Goal: Information Seeking & Learning: Learn about a topic

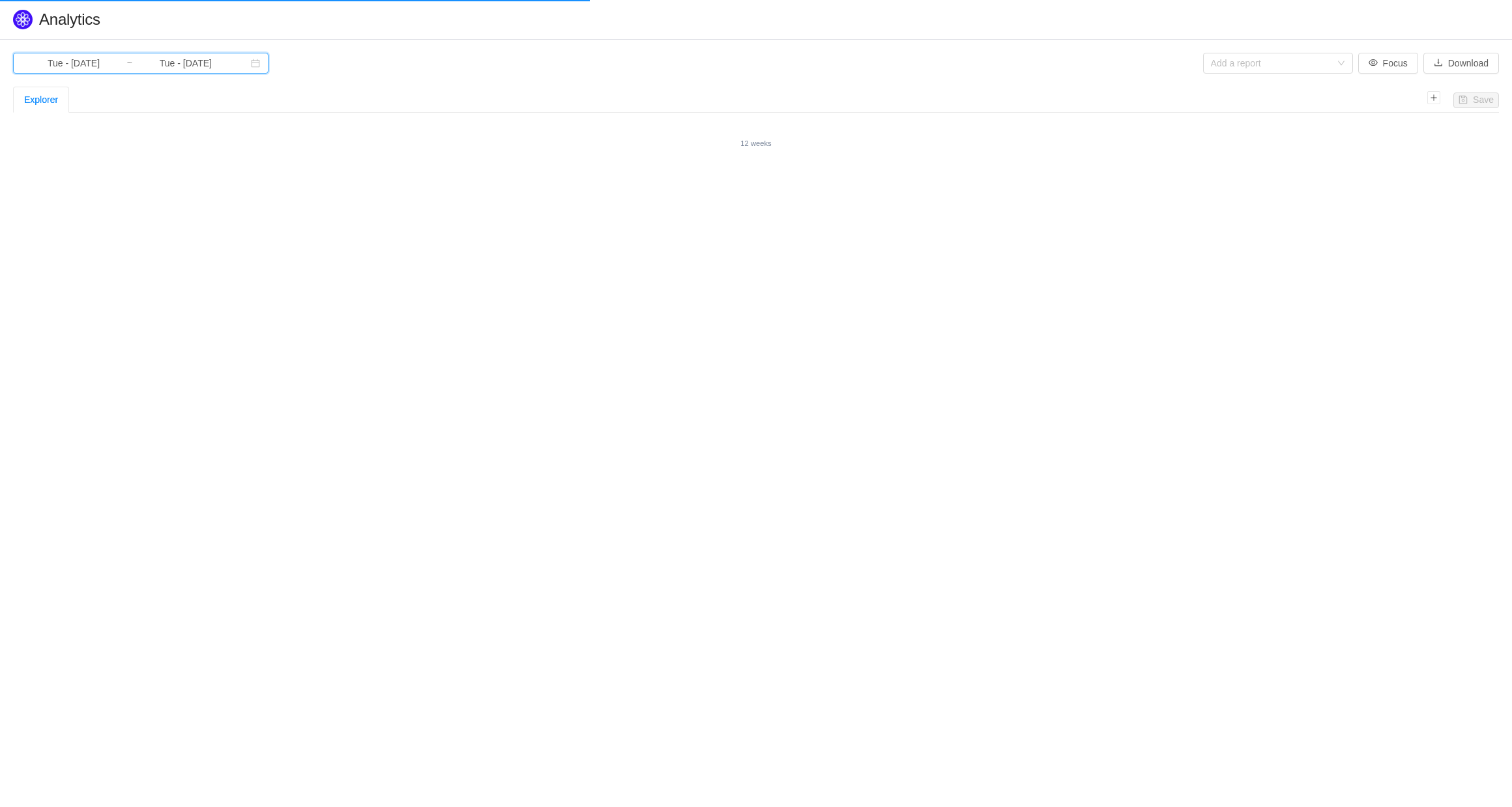
click at [251, 64] on icon "icon: calendar" at bounding box center [255, 63] width 9 height 9
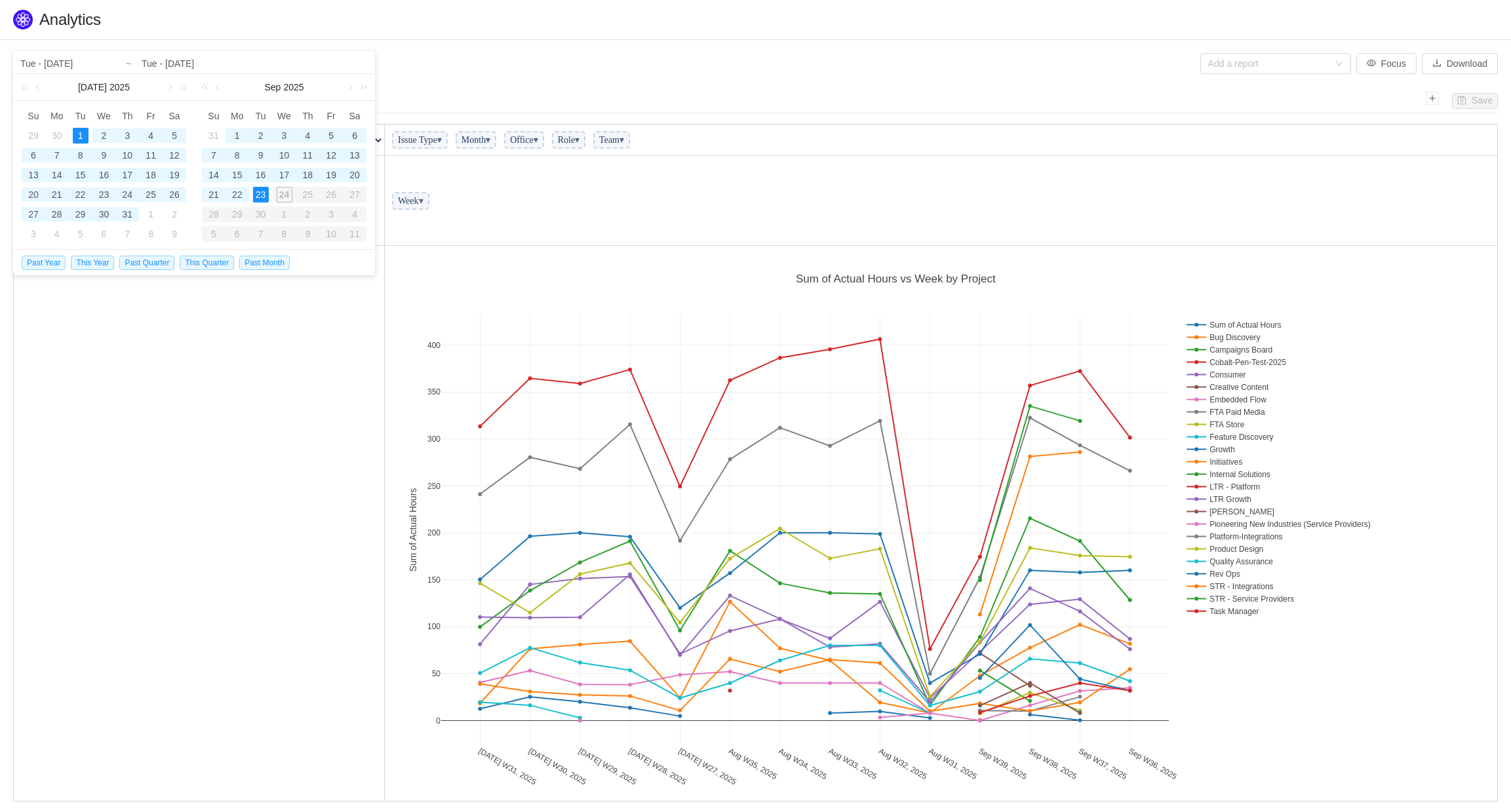
scroll to position [547, 1105]
click at [413, 74] on section "Tue - Jul 01, 2025 ~ Tue - Sep 23, 2025 Add a report Focus Download Save Explor…" at bounding box center [756, 441] width 1511 height 802
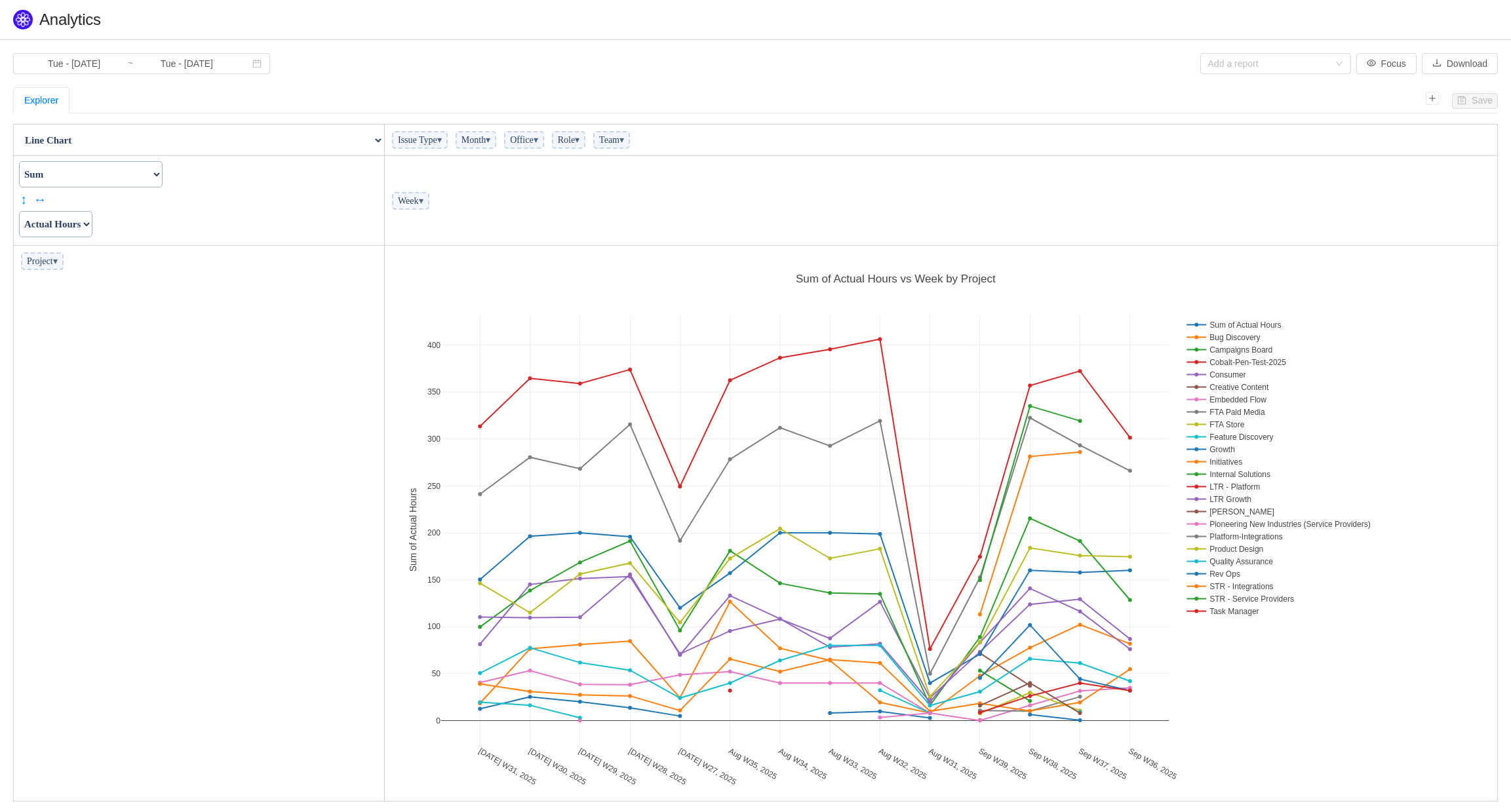
click at [442, 145] on span "▾" at bounding box center [440, 139] width 5 height 10
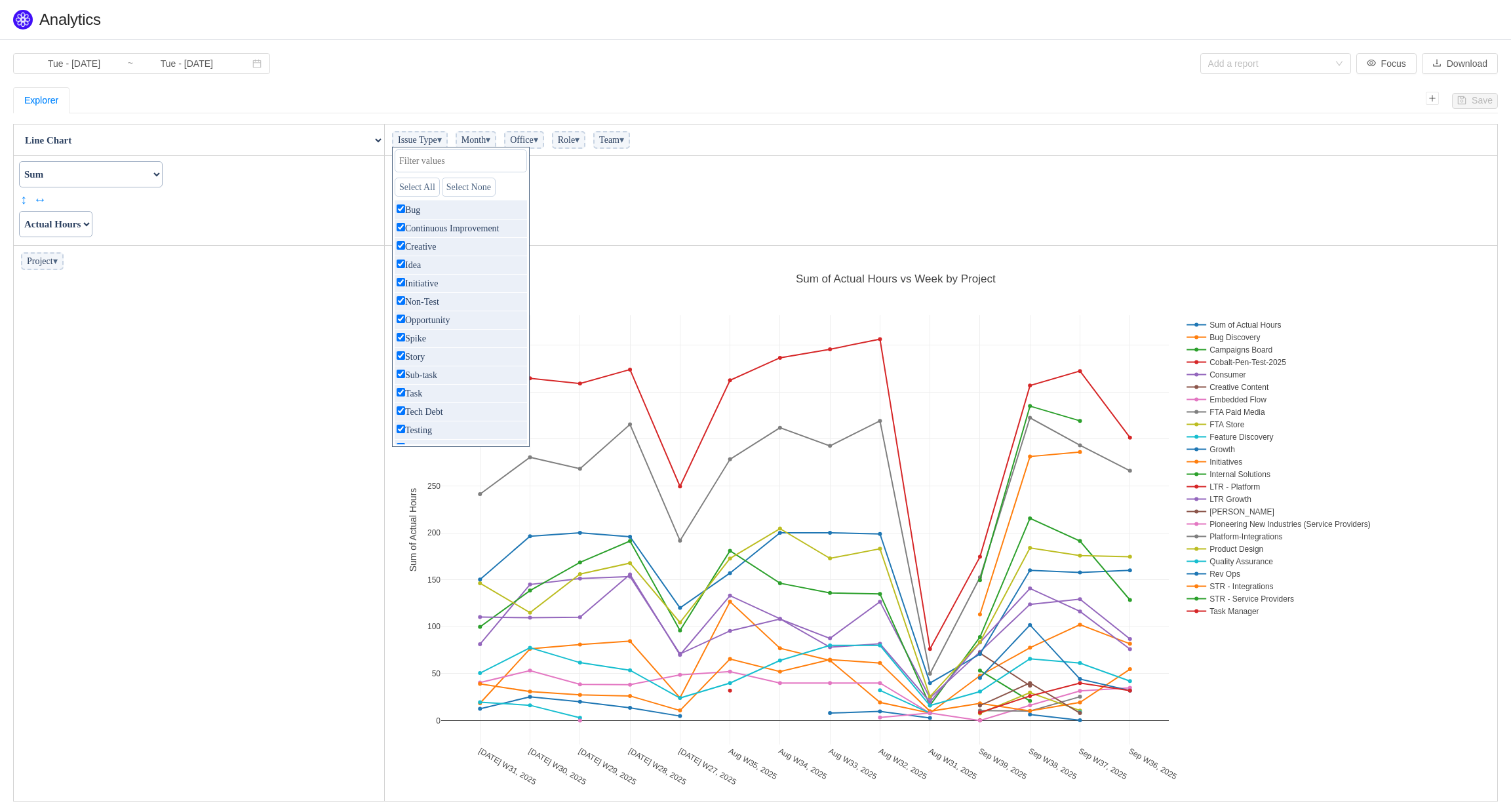
click at [630, 143] on span "Team ▾" at bounding box center [612, 139] width 36 height 18
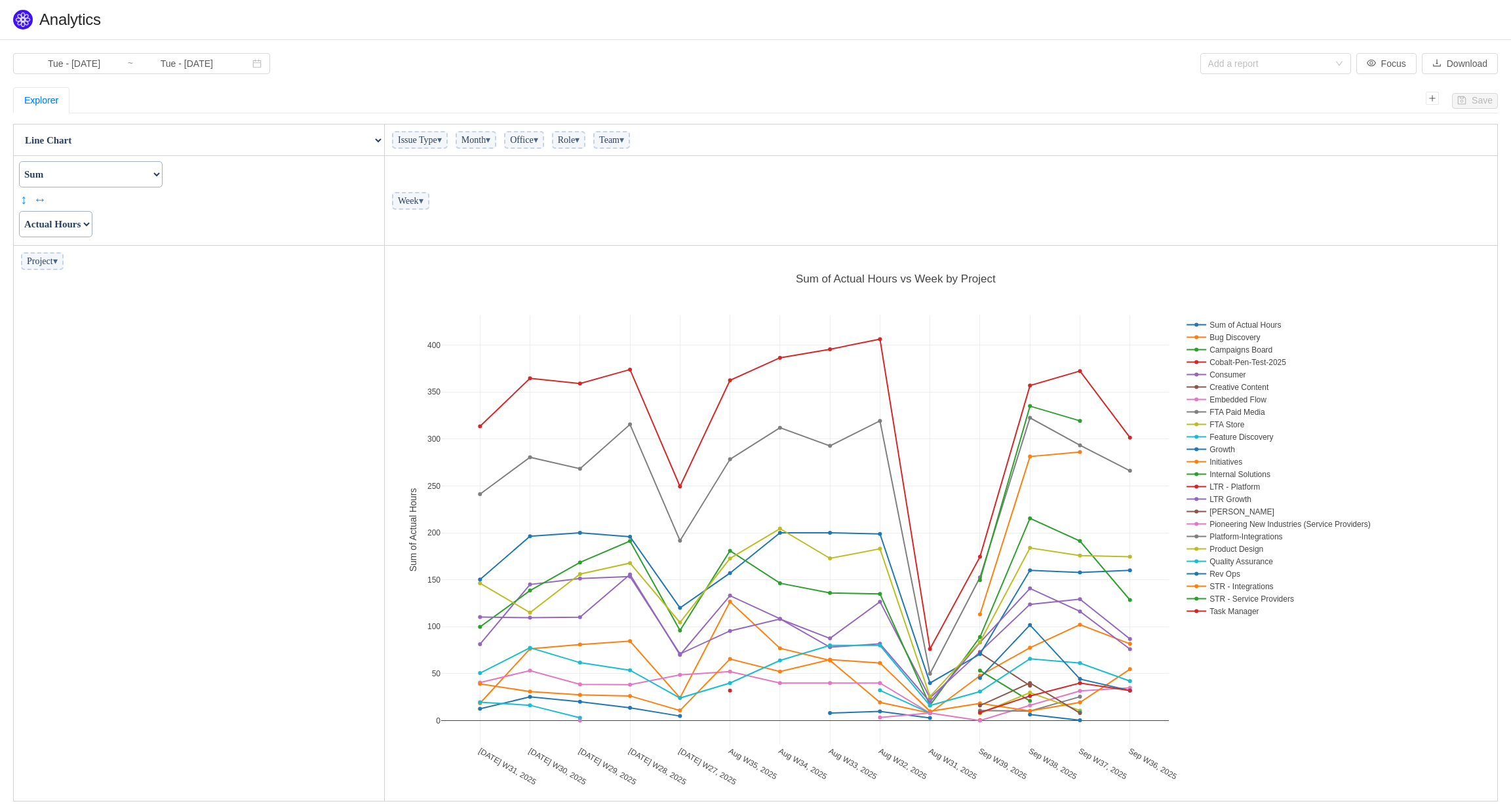
click at [624, 142] on span "▾" at bounding box center [622, 139] width 5 height 10
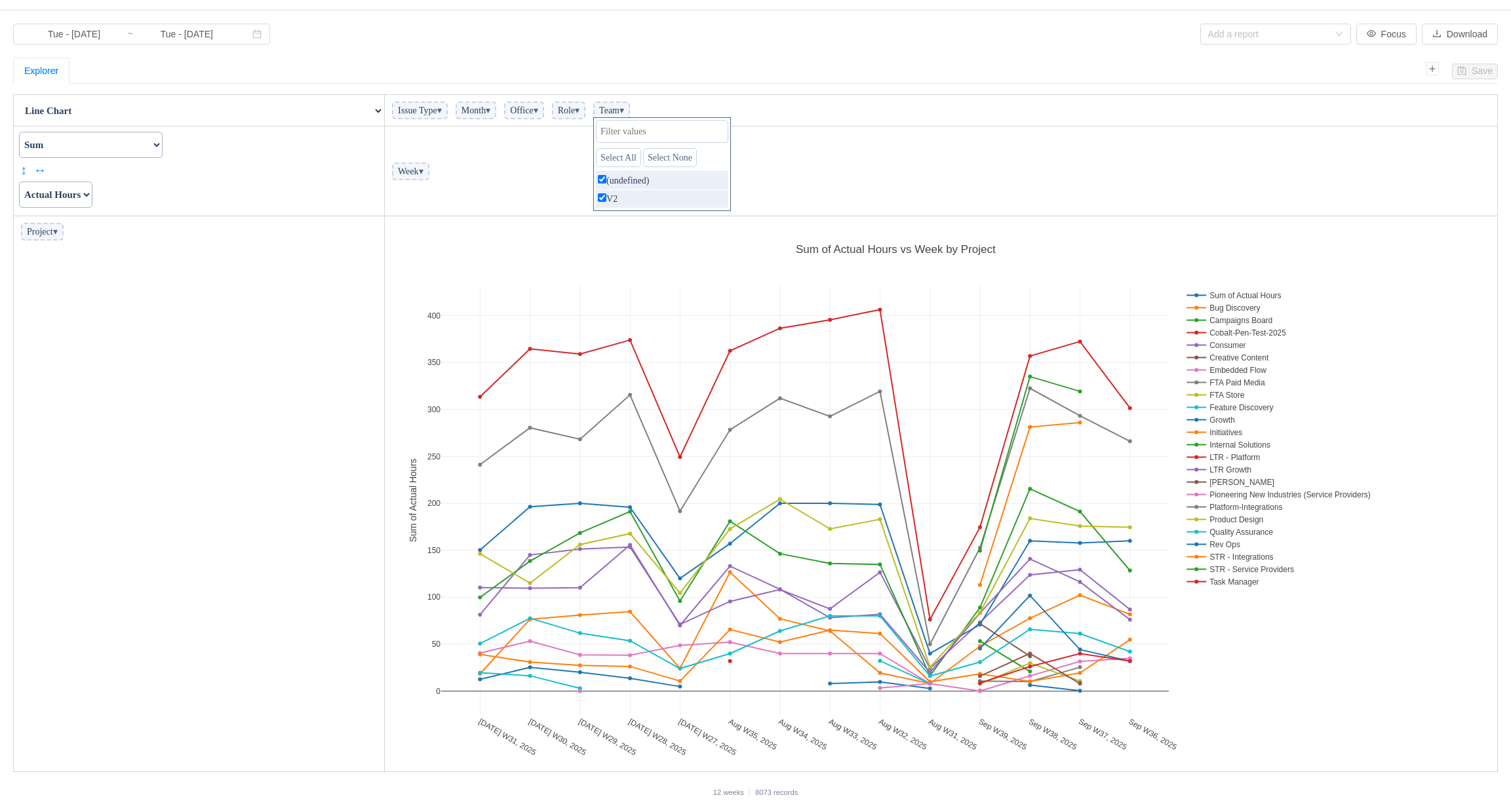
click at [602, 147] on td "Week ▾" at bounding box center [941, 171] width 1113 height 90
click at [580, 111] on span "▾" at bounding box center [577, 110] width 5 height 10
click at [546, 183] on td "Week ▾" at bounding box center [941, 171] width 1113 height 90
click at [538, 109] on span "▾" at bounding box center [536, 110] width 5 height 10
click at [478, 166] on td "Week ▾" at bounding box center [941, 171] width 1113 height 90
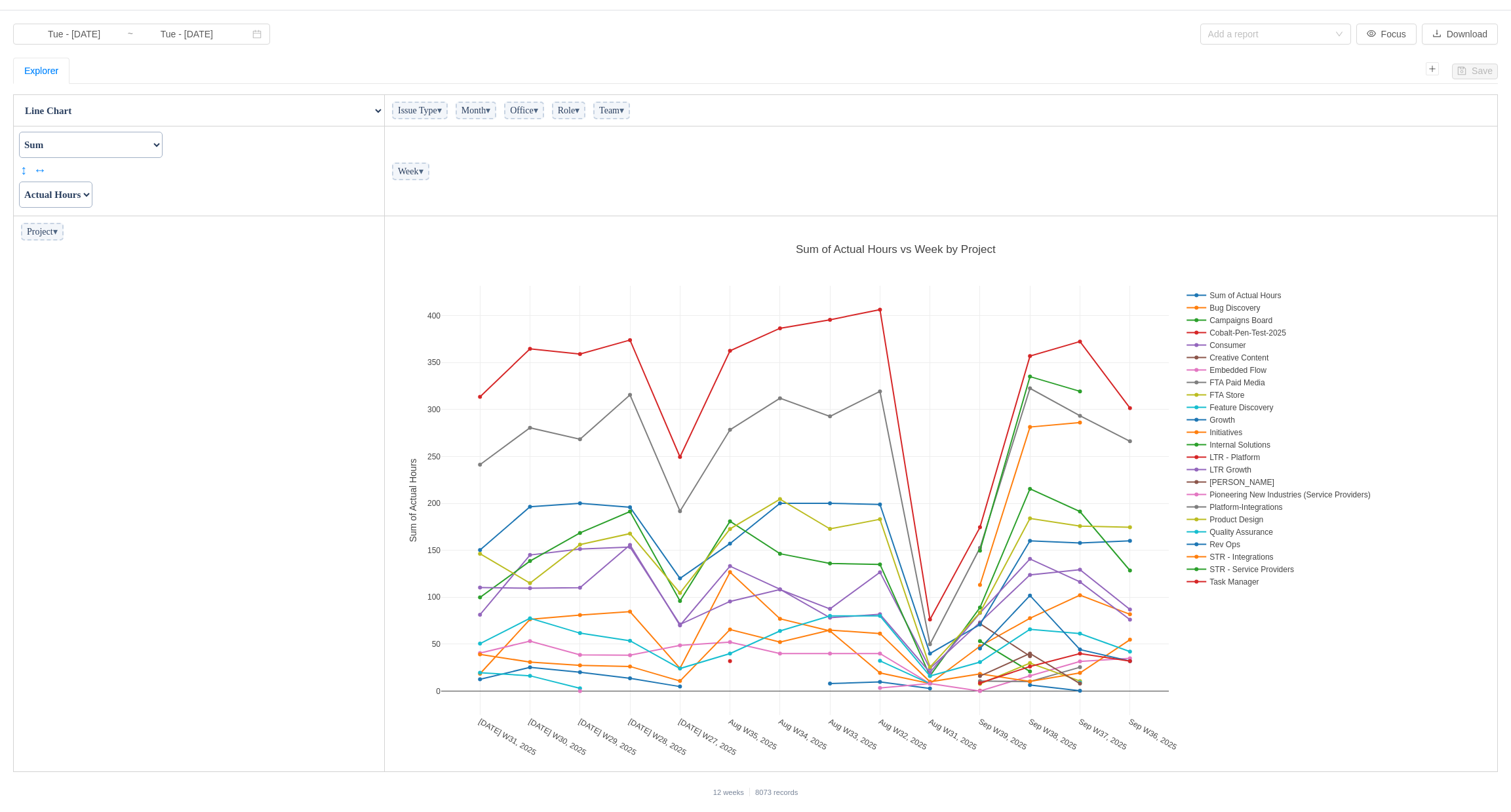
click at [442, 111] on span "▾" at bounding box center [440, 110] width 5 height 10
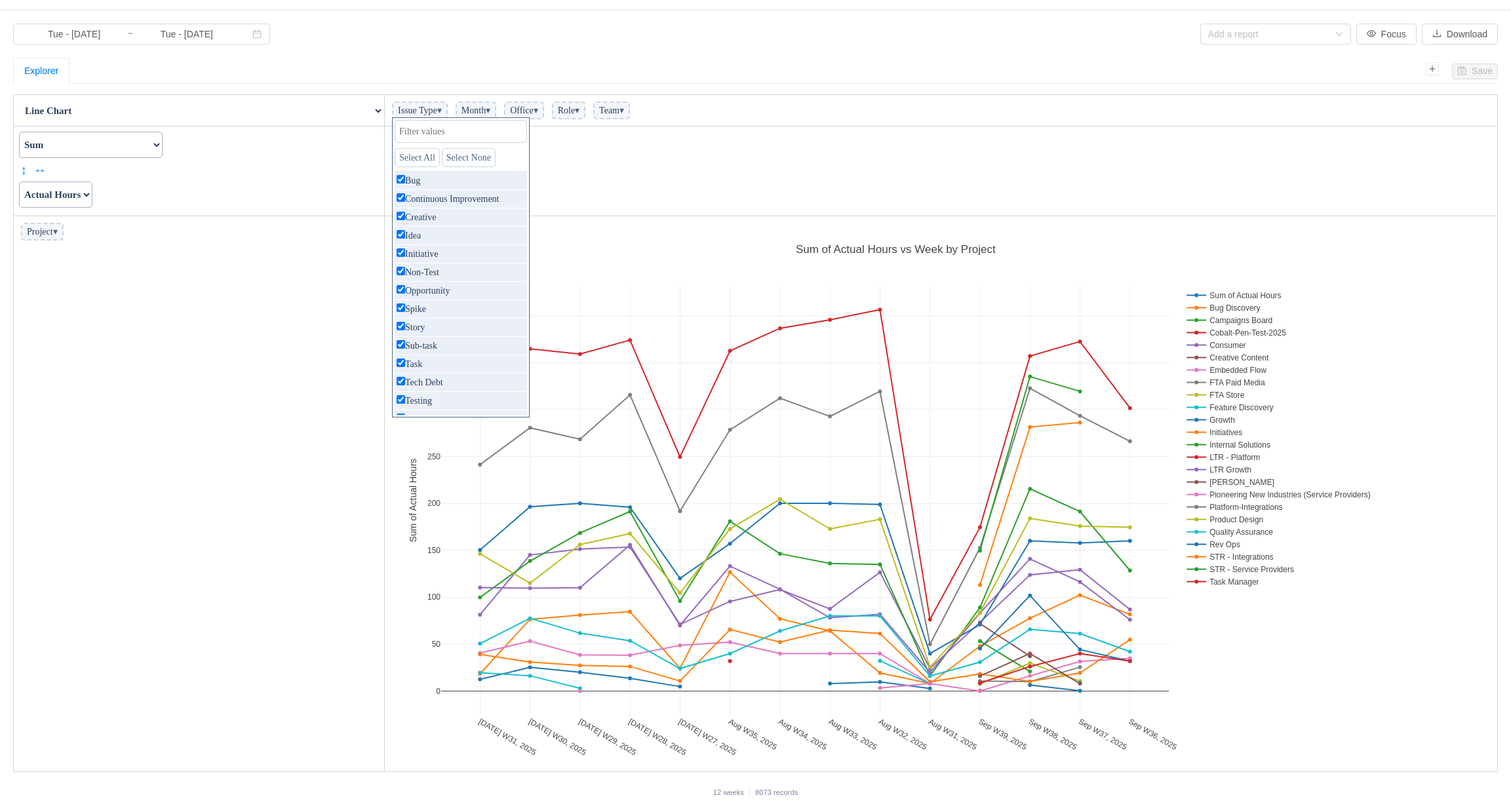
click at [630, 155] on td "Week ▾" at bounding box center [941, 171] width 1113 height 90
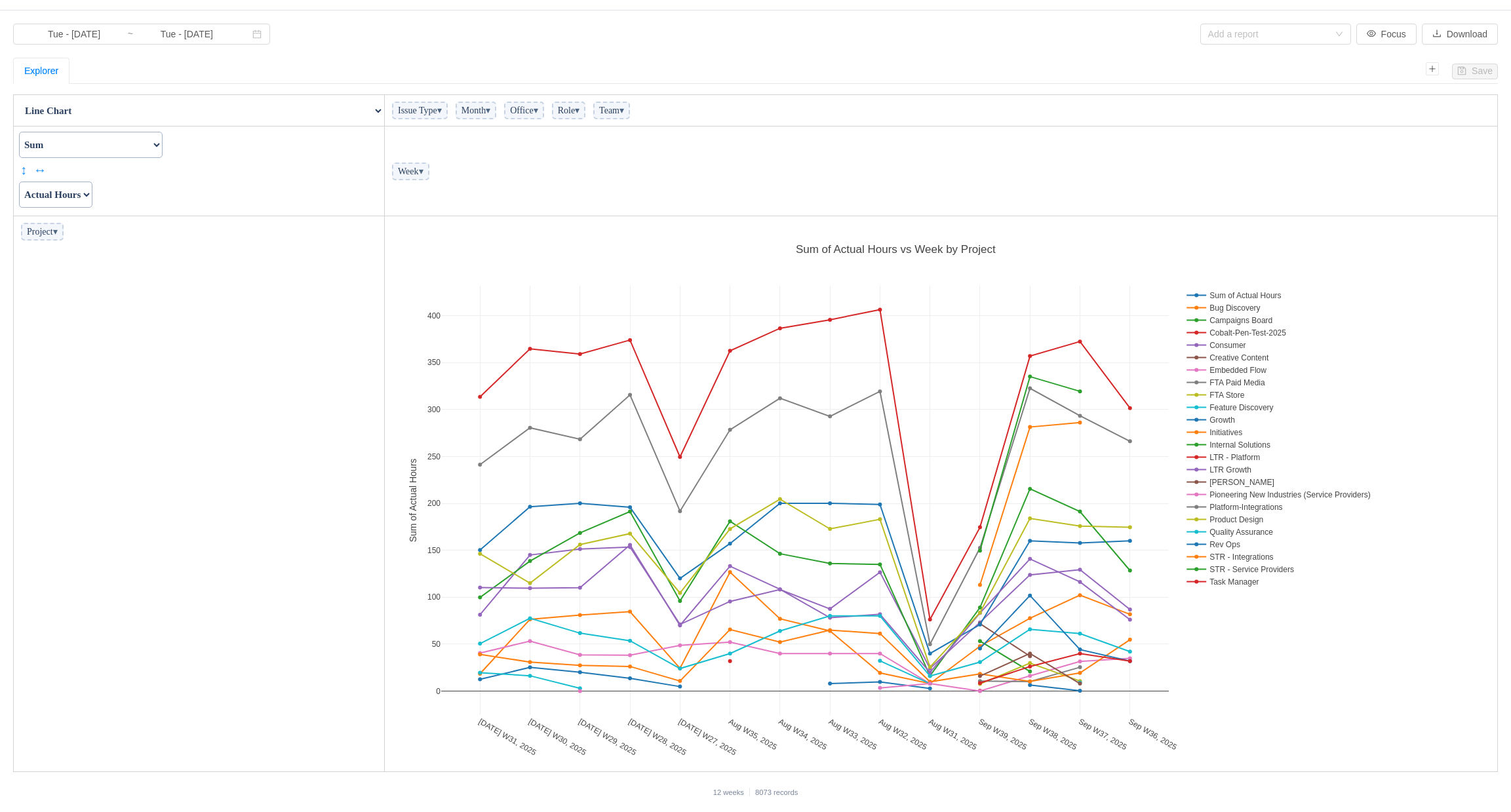
scroll to position [0, 0]
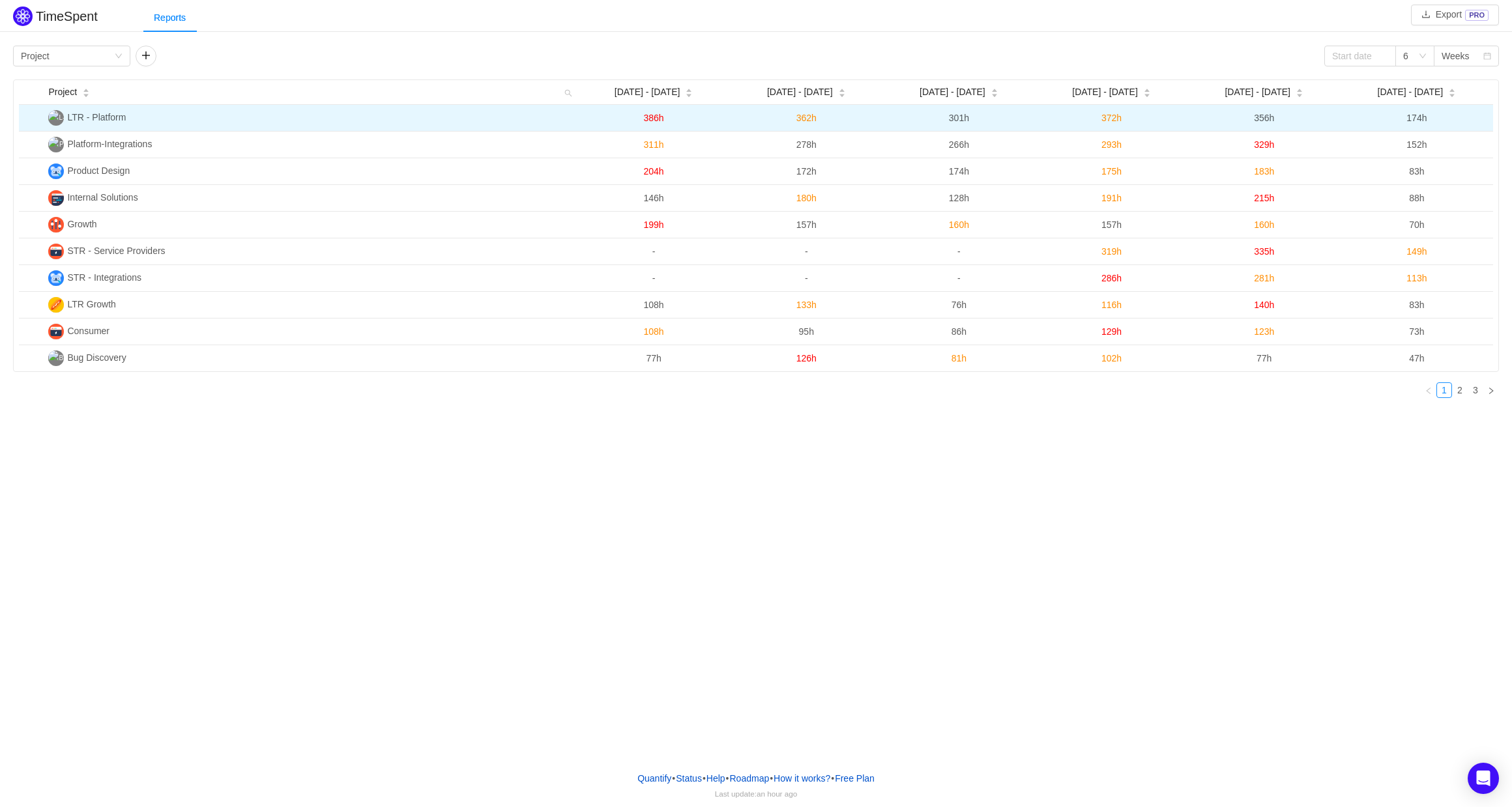
click at [99, 118] on span "LTR - Platform" at bounding box center [96, 118] width 58 height 11
click at [36, 118] on td at bounding box center [31, 118] width 24 height 27
click at [55, 117] on img at bounding box center [56, 118] width 15 height 15
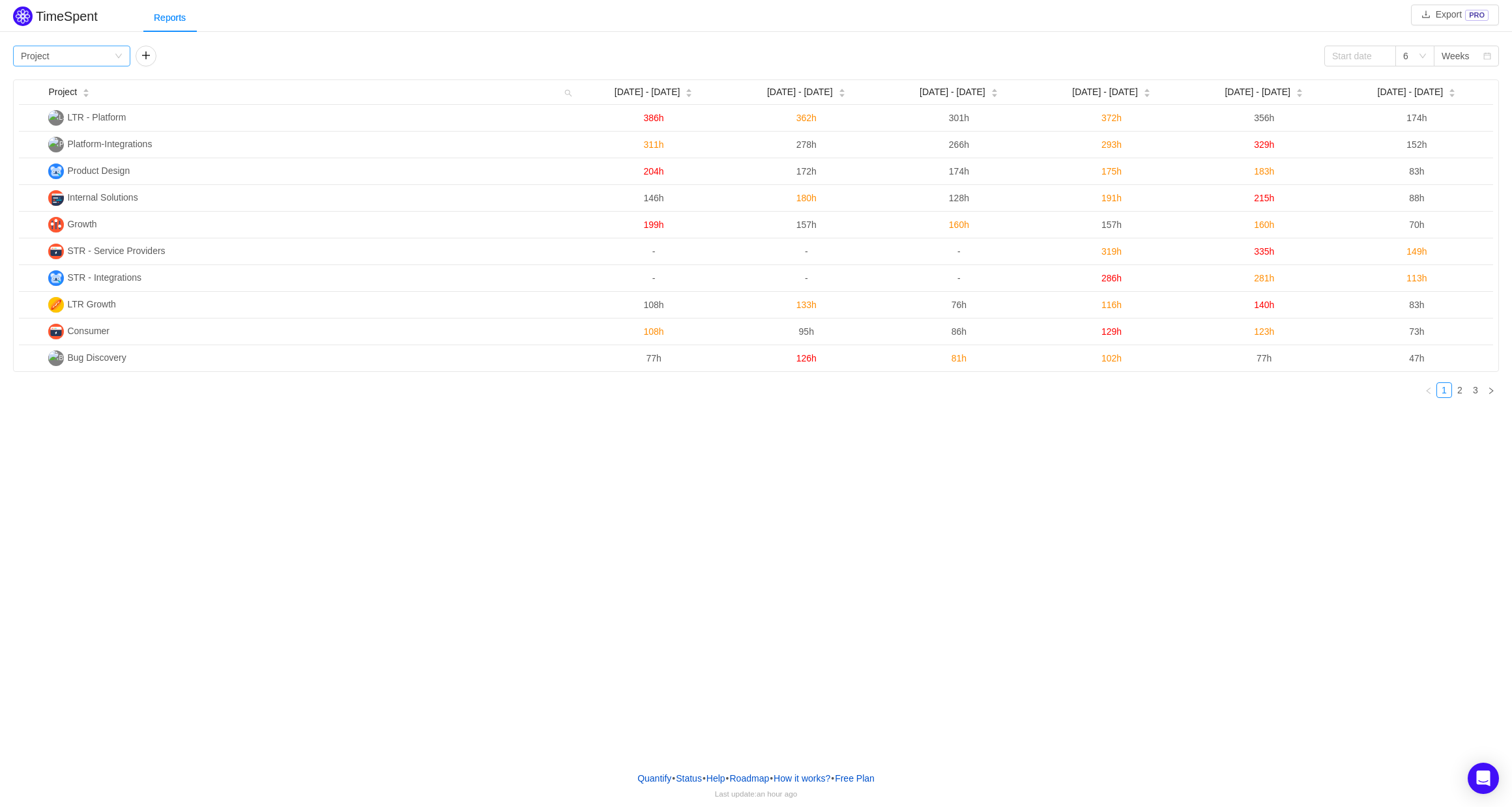
click at [105, 57] on div "Group by Project" at bounding box center [67, 55] width 93 height 19
click at [56, 166] on li "Person" at bounding box center [72, 165] width 117 height 21
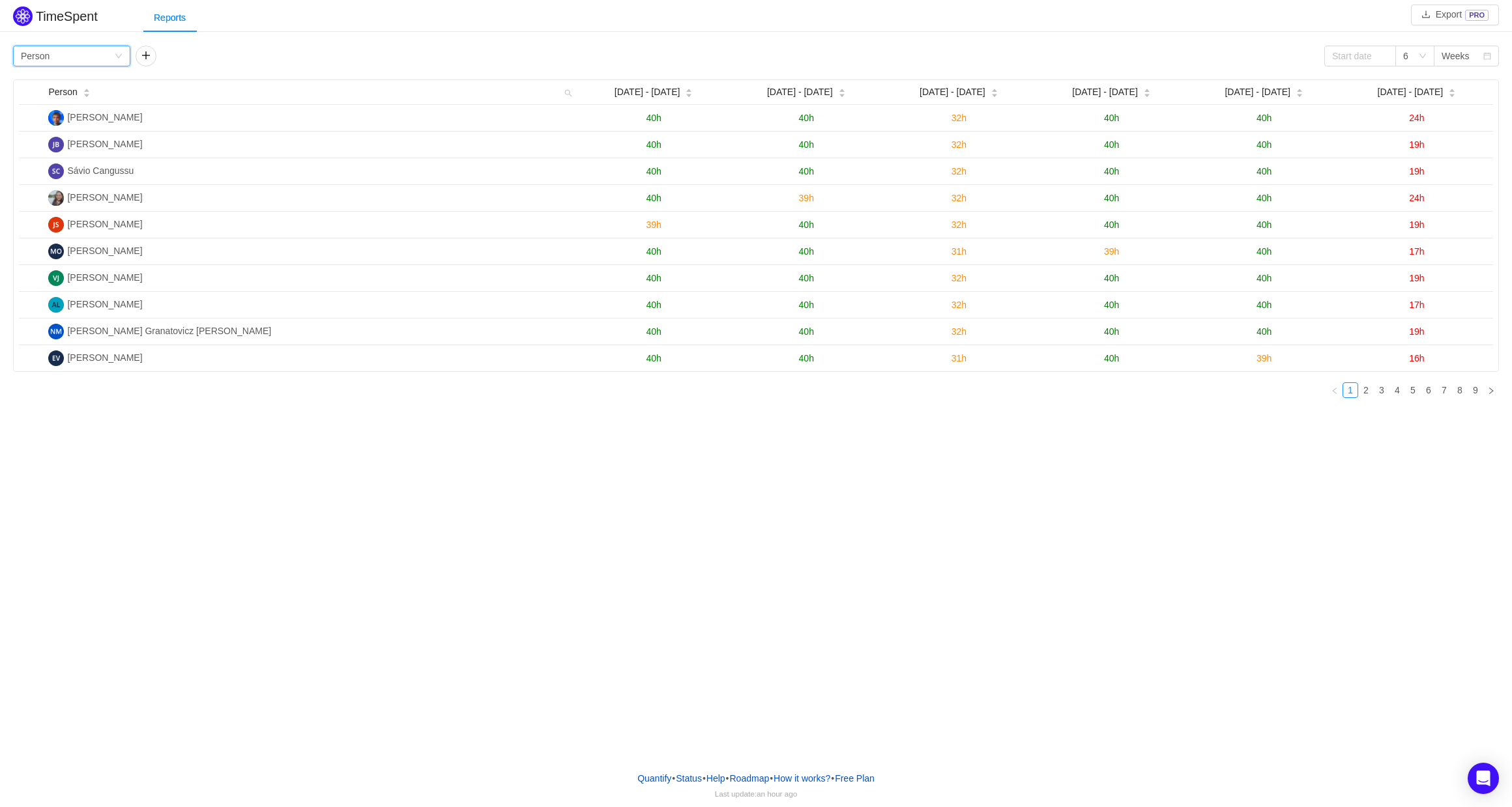
click at [104, 55] on div "Group by Person" at bounding box center [67, 55] width 93 height 19
click at [78, 108] on li "Team" at bounding box center [72, 102] width 117 height 21
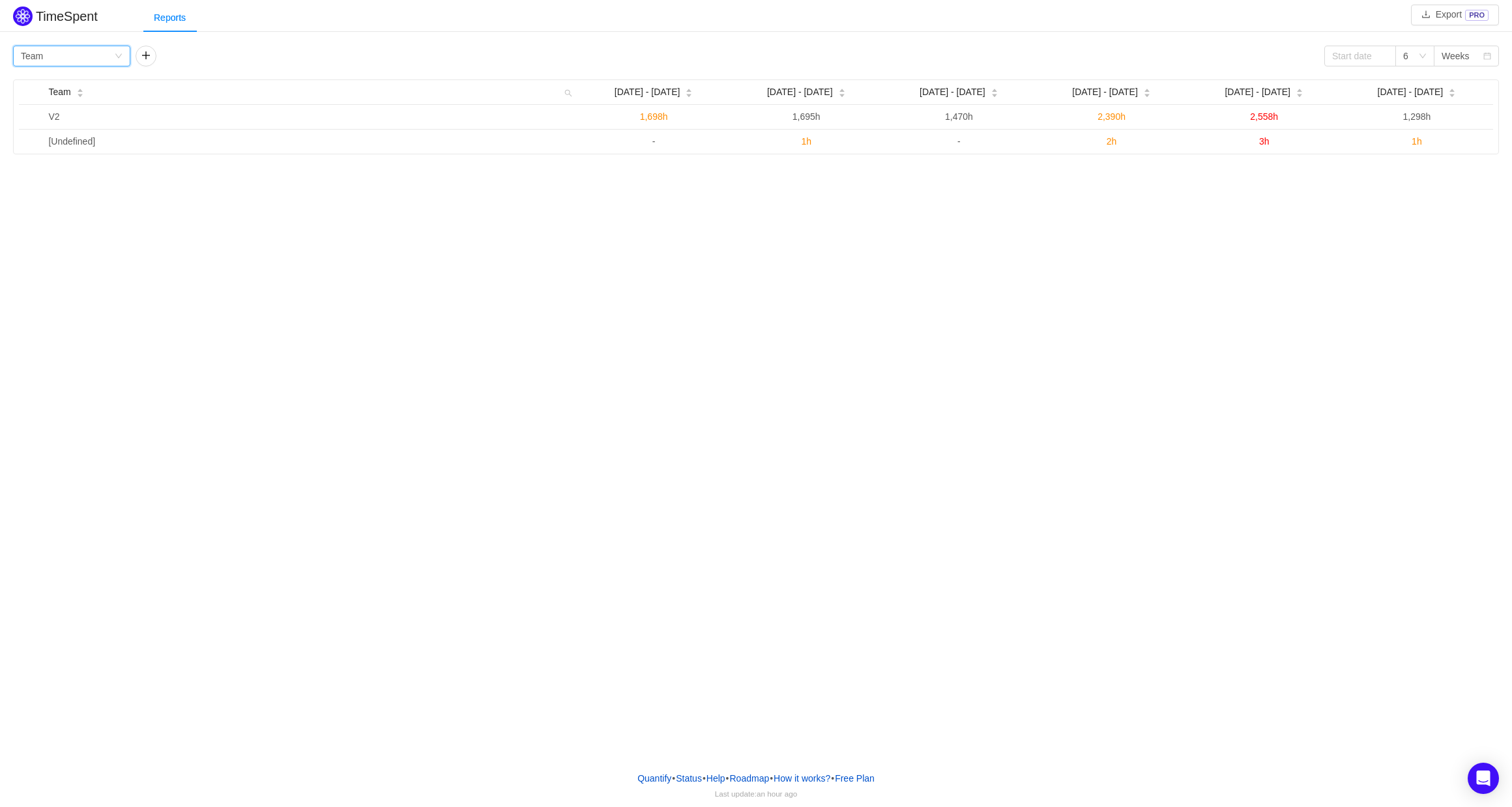
click at [75, 58] on div "Group by Team" at bounding box center [67, 55] width 93 height 19
click at [71, 85] on li "Project" at bounding box center [72, 82] width 117 height 21
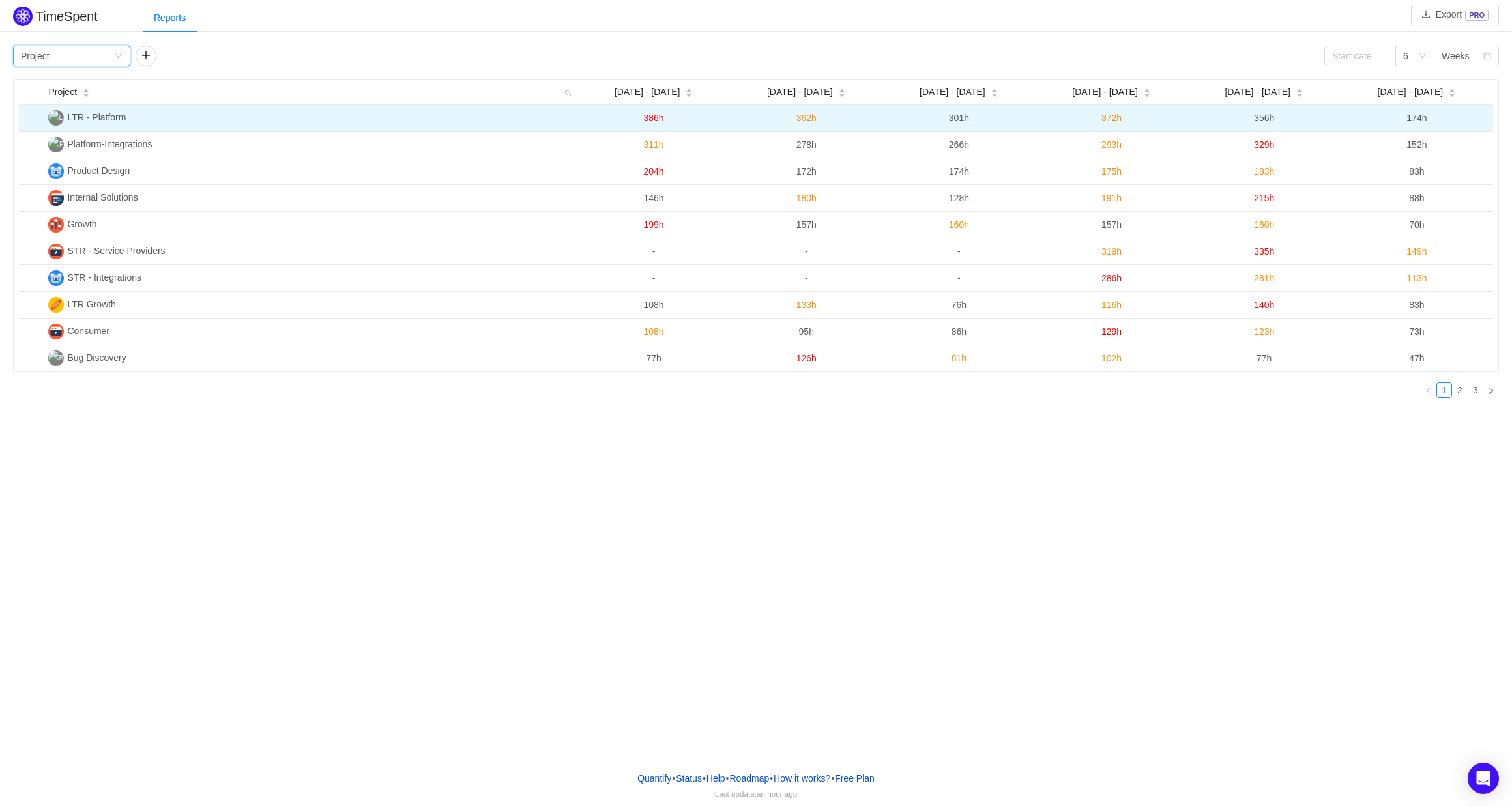
click at [56, 120] on img at bounding box center [56, 118] width 15 height 15
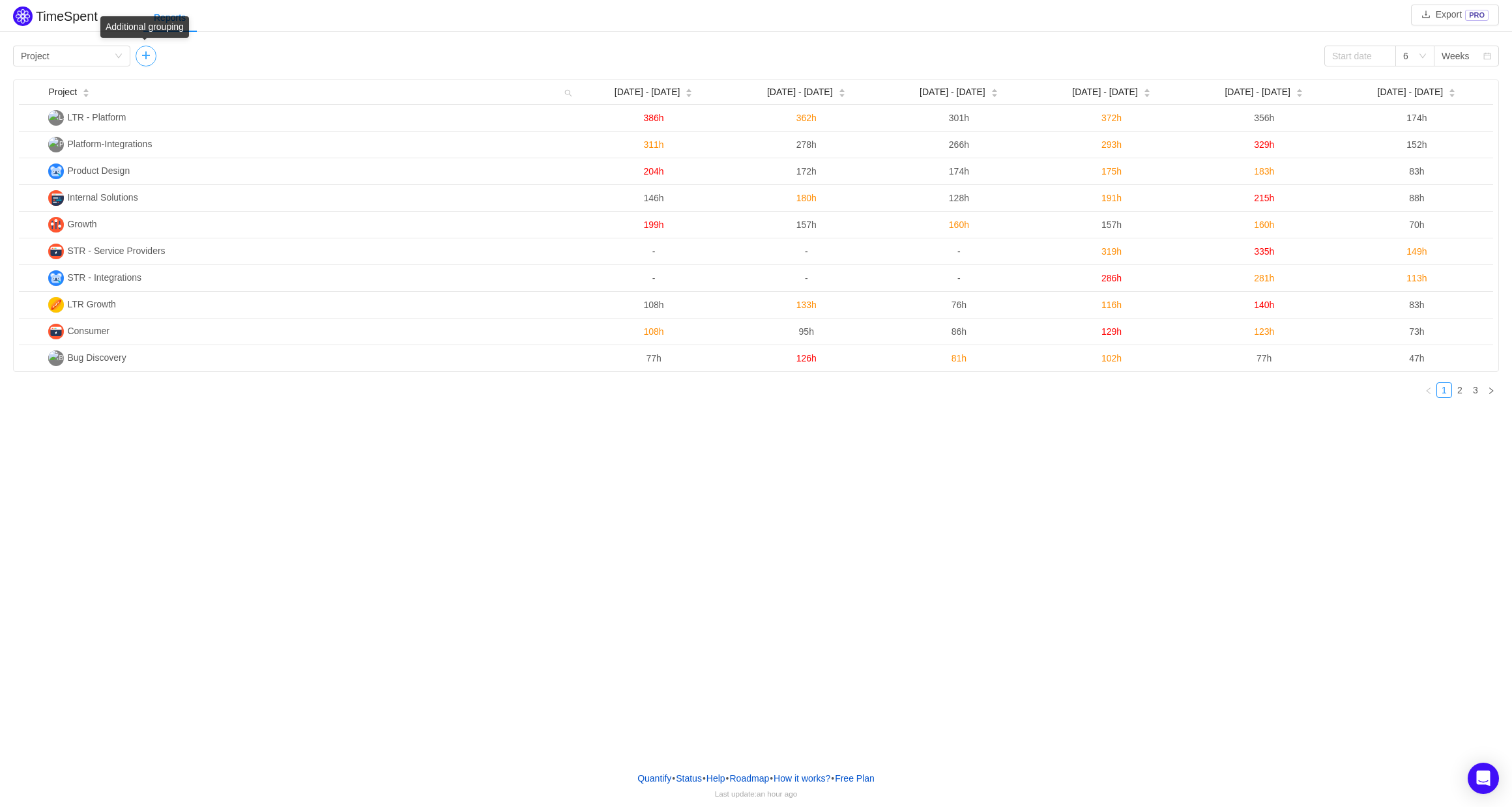
click at [146, 58] on button "button" at bounding box center [145, 55] width 21 height 21
click at [174, 53] on div "Group by" at bounding box center [187, 55] width 88 height 13
click at [266, 59] on button "button" at bounding box center [262, 55] width 21 height 21
click at [96, 60] on div "Group by Project" at bounding box center [67, 55] width 93 height 19
click at [77, 171] on li "Person" at bounding box center [72, 165] width 117 height 21
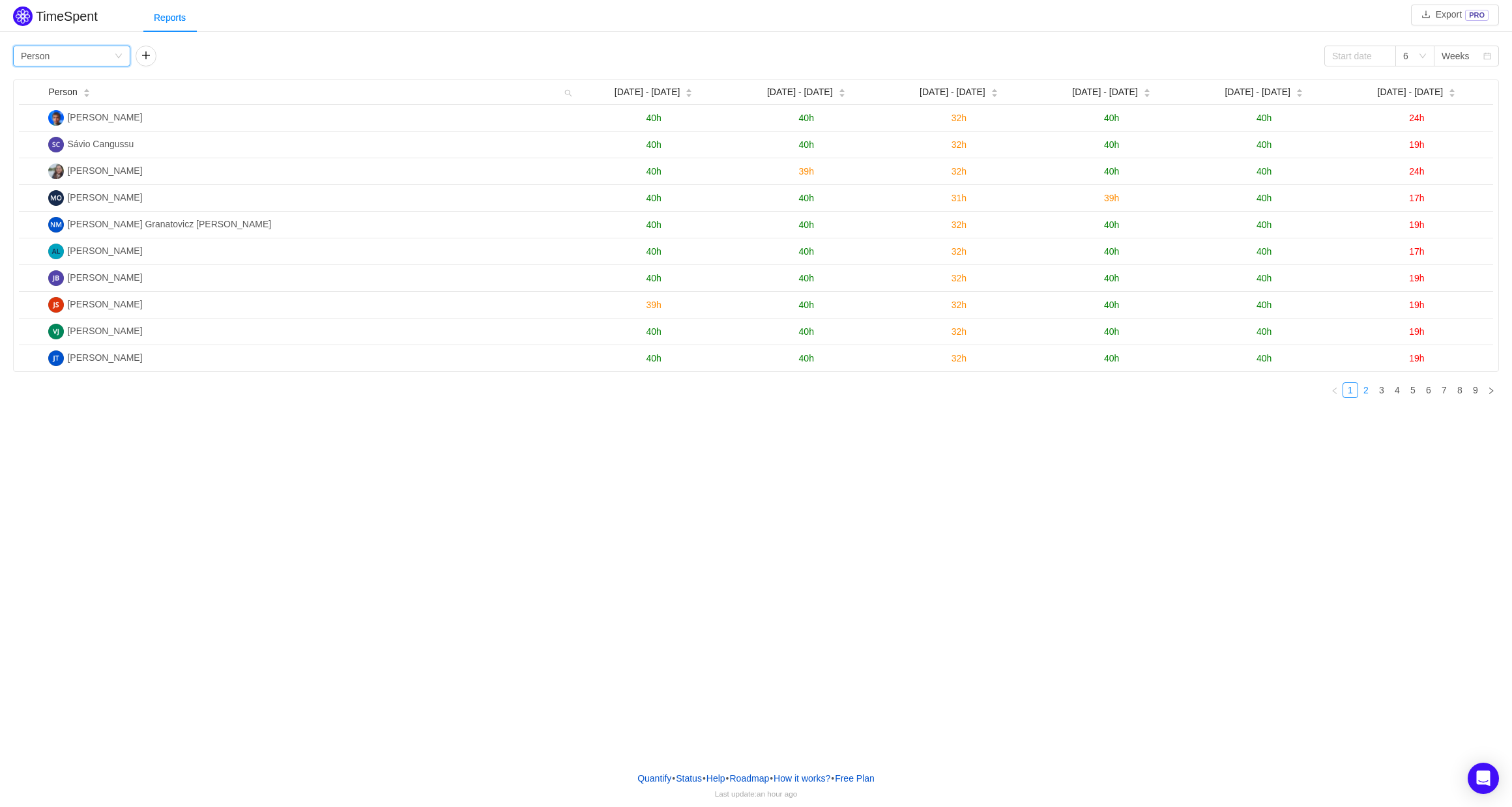
click at [1366, 389] on link "2" at bounding box center [1366, 390] width 15 height 15
click at [1383, 391] on link "3" at bounding box center [1381, 390] width 15 height 15
click at [1397, 391] on link "4" at bounding box center [1397, 390] width 15 height 15
